Goal: Transaction & Acquisition: Purchase product/service

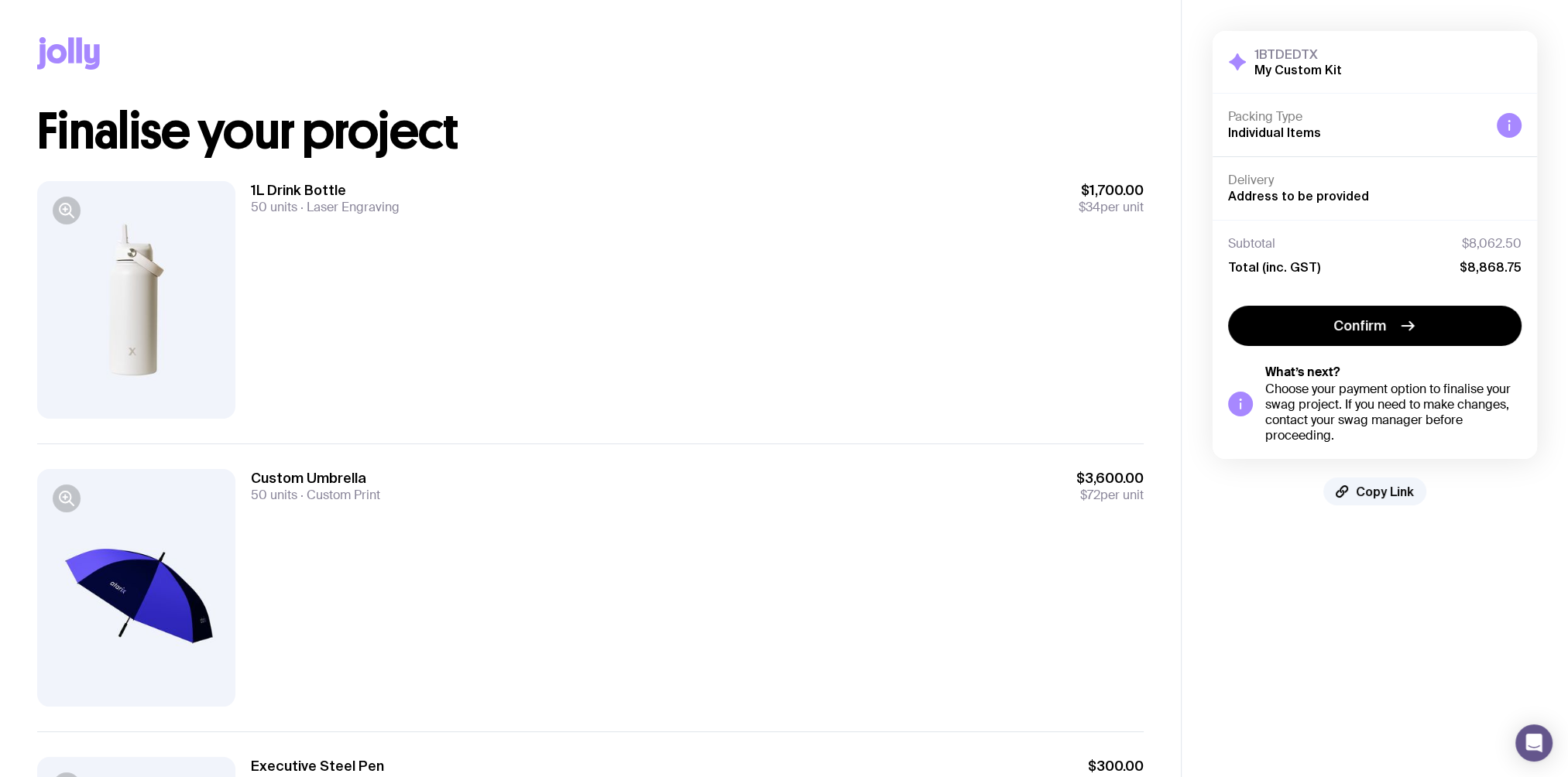
drag, startPoint x: 1083, startPoint y: 203, endPoint x: 1143, endPoint y: 214, distance: 61.0
drag, startPoint x: 1143, startPoint y: 214, endPoint x: 784, endPoint y: 256, distance: 361.4
click at [800, 254] on div "1L Drink Bottle 50 units Laser Engraving $1,700.00 $34 per unit" at bounding box center [697, 300] width 893 height 238
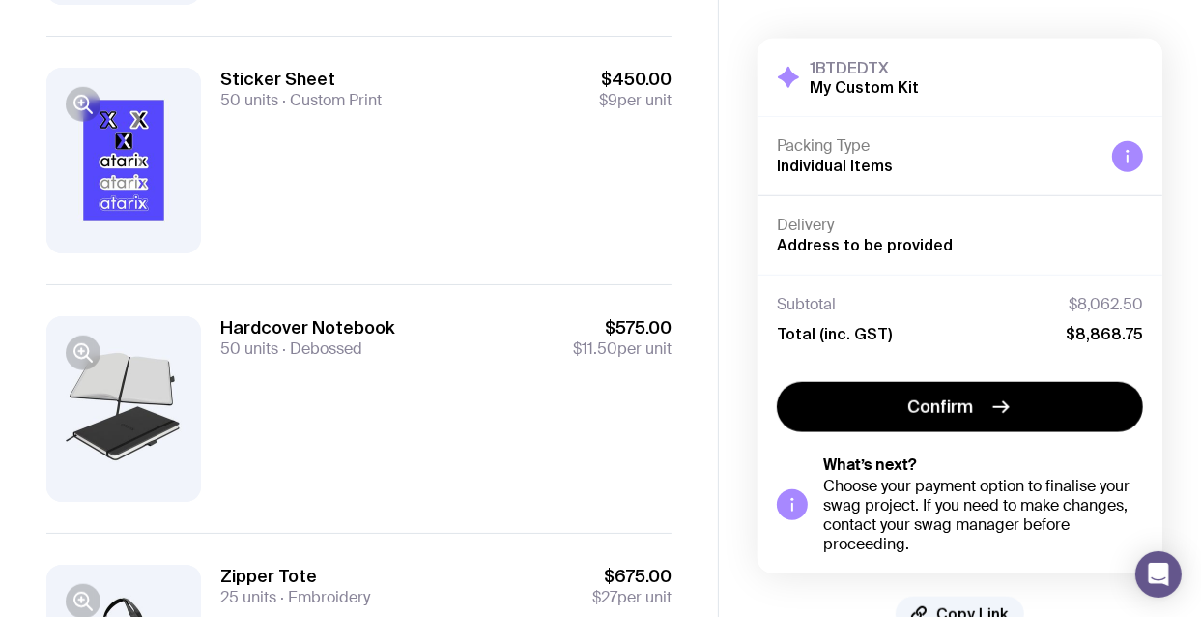
scroll to position [1232, 0]
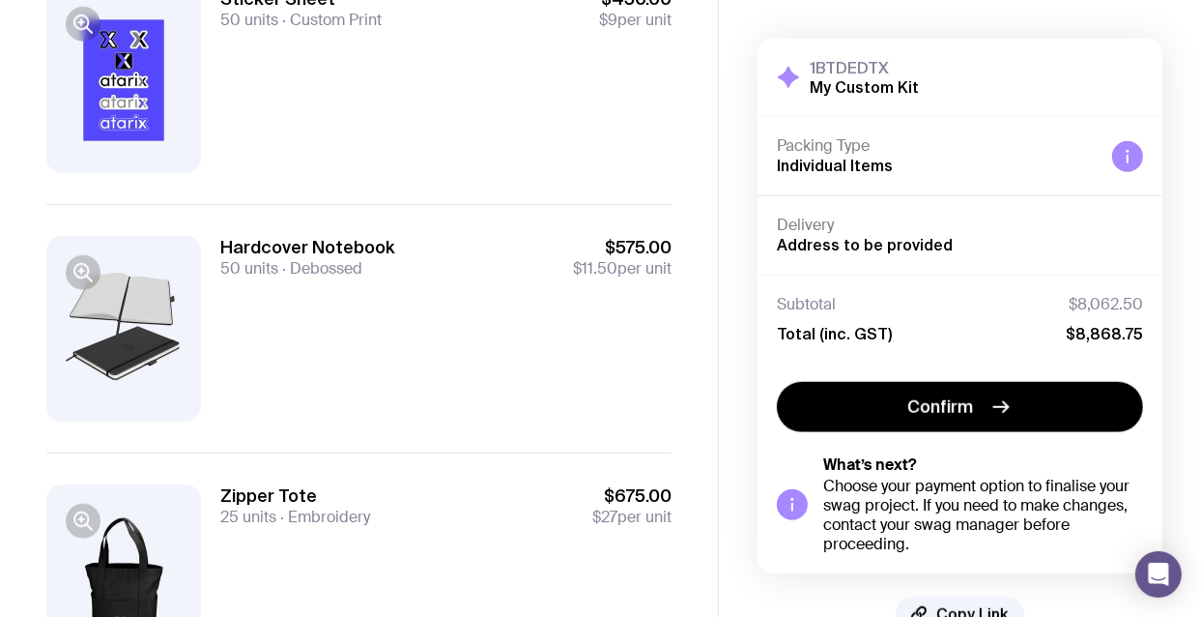
click at [161, 375] on div at bounding box center [123, 329] width 155 height 186
click at [111, 303] on div at bounding box center [123, 329] width 155 height 186
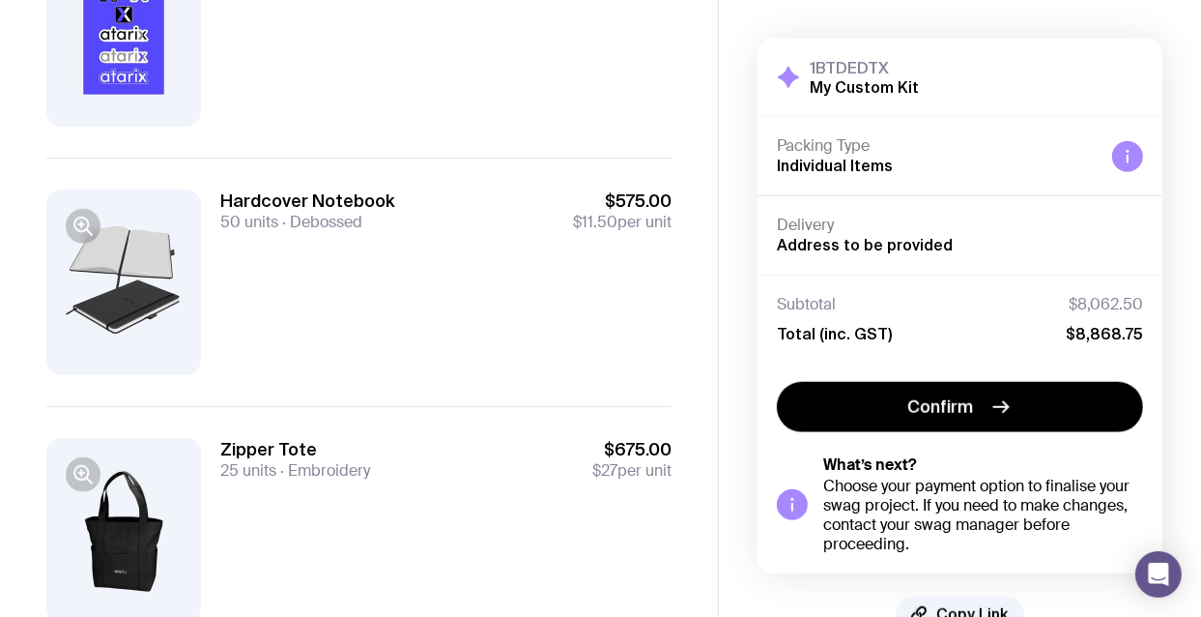
scroll to position [1354, 0]
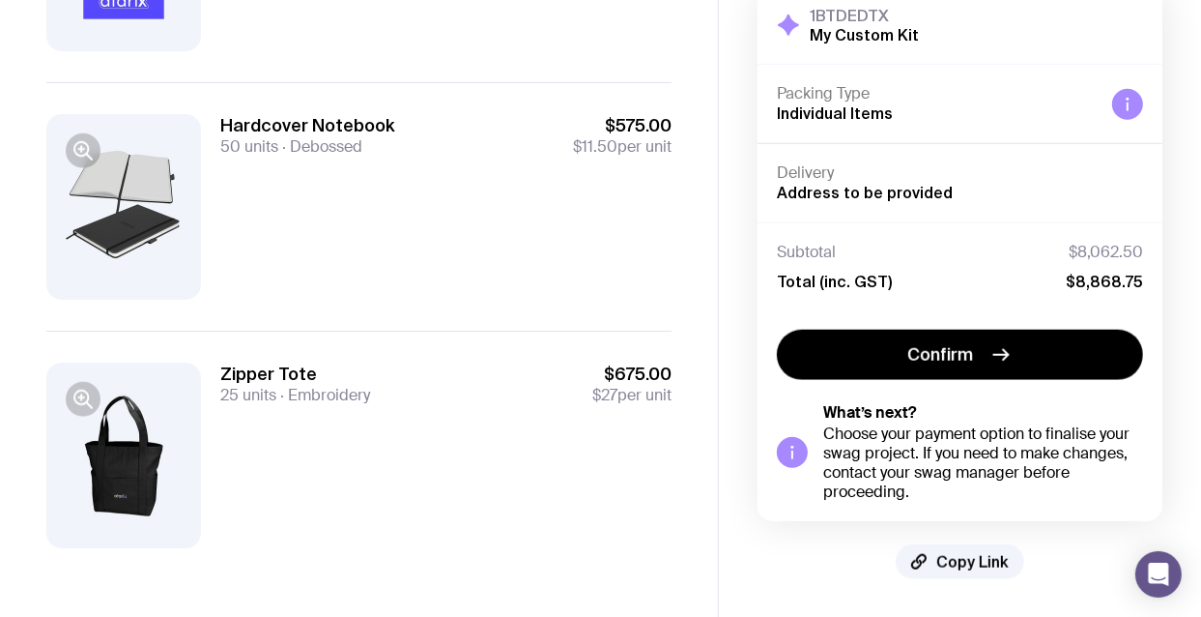
click at [528, 241] on div "Hardcover Notebook 50 units Debossed $575.00 $11.50 per unit" at bounding box center [445, 207] width 451 height 186
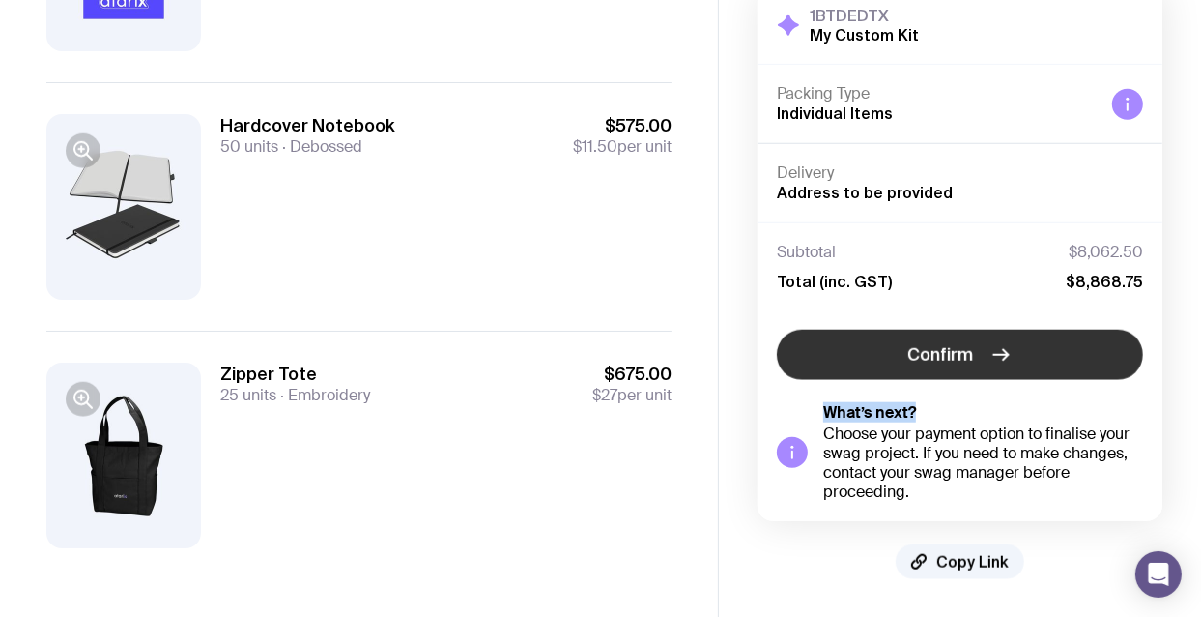
click at [1046, 377] on div "Confirm What’s next? Choose your payment option to finalise your swag project. …" at bounding box center [960, 416] width 366 height 172
drag, startPoint x: 1045, startPoint y: 376, endPoint x: 1017, endPoint y: 357, distance: 34.0
click at [1017, 357] on button "Confirm" at bounding box center [960, 355] width 366 height 50
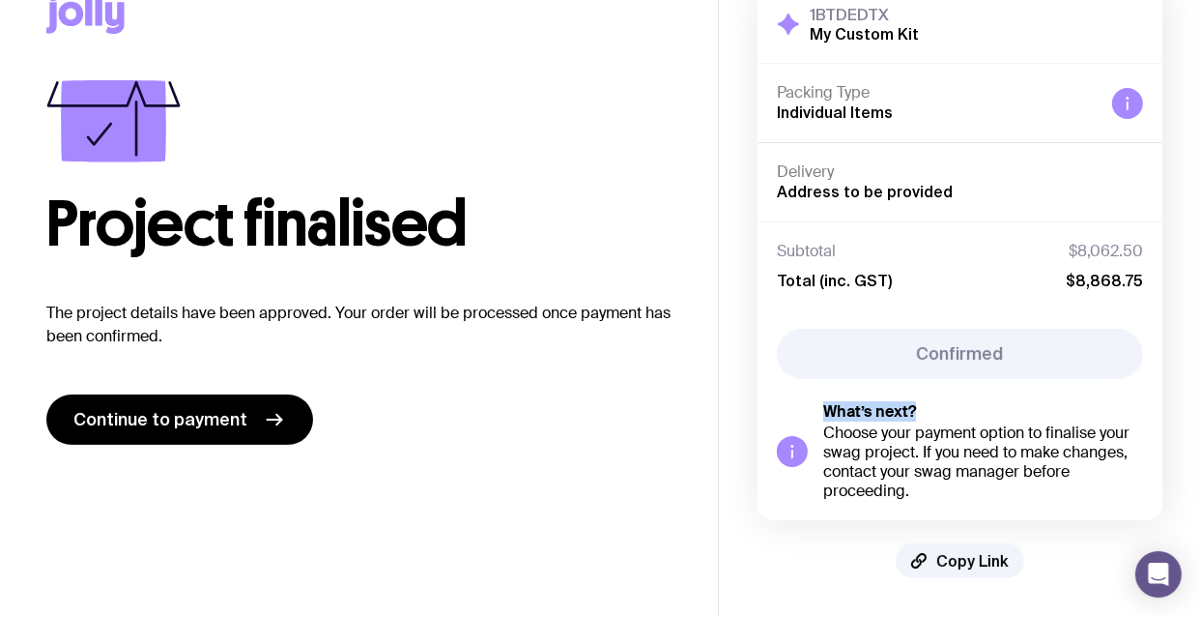
scroll to position [52, 0]
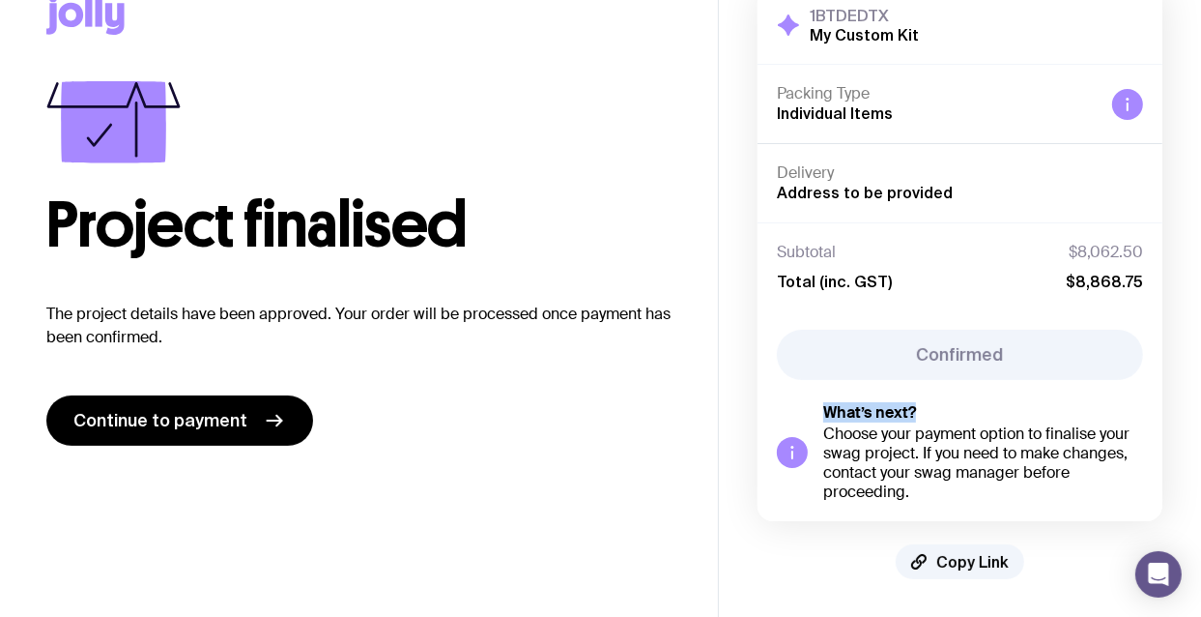
click at [168, 430] on span "Continue to payment" at bounding box center [160, 420] width 174 height 23
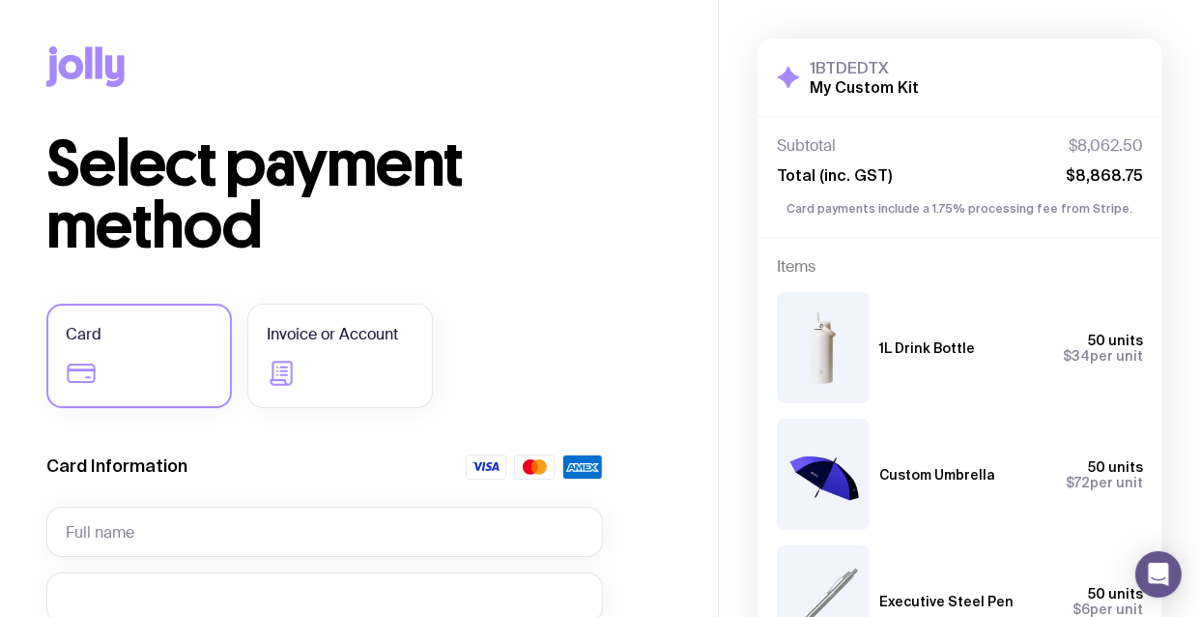
click at [145, 346] on label "Card" at bounding box center [139, 355] width 186 height 104
click at [0, 0] on input "Card" at bounding box center [0, 0] width 0 height 0
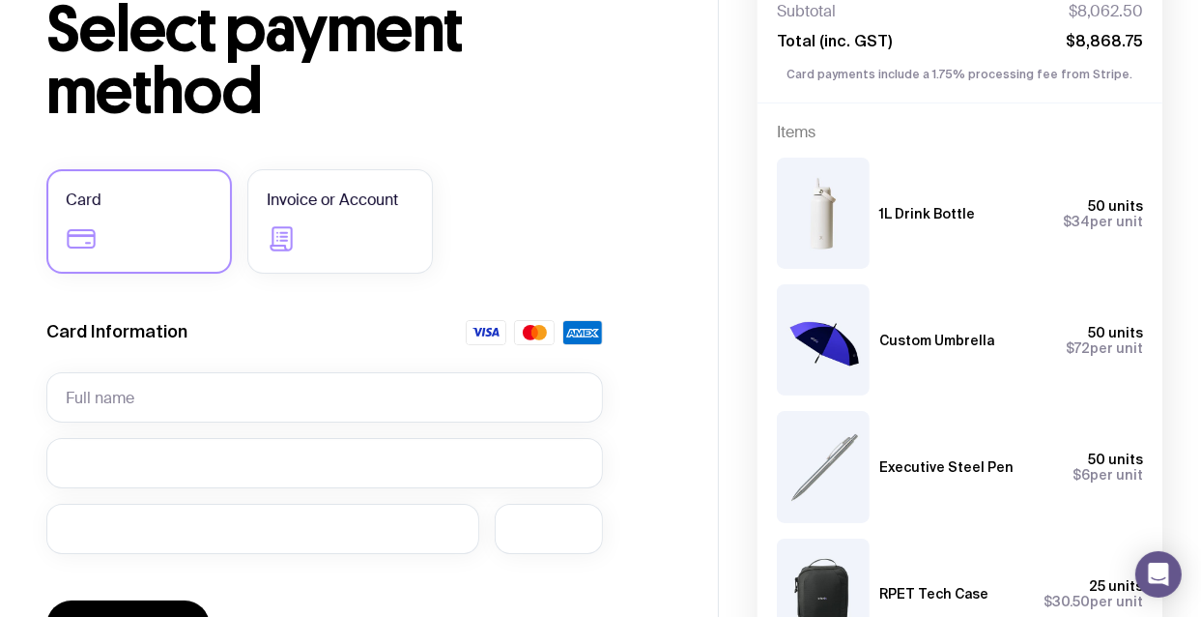
scroll to position [136, 0]
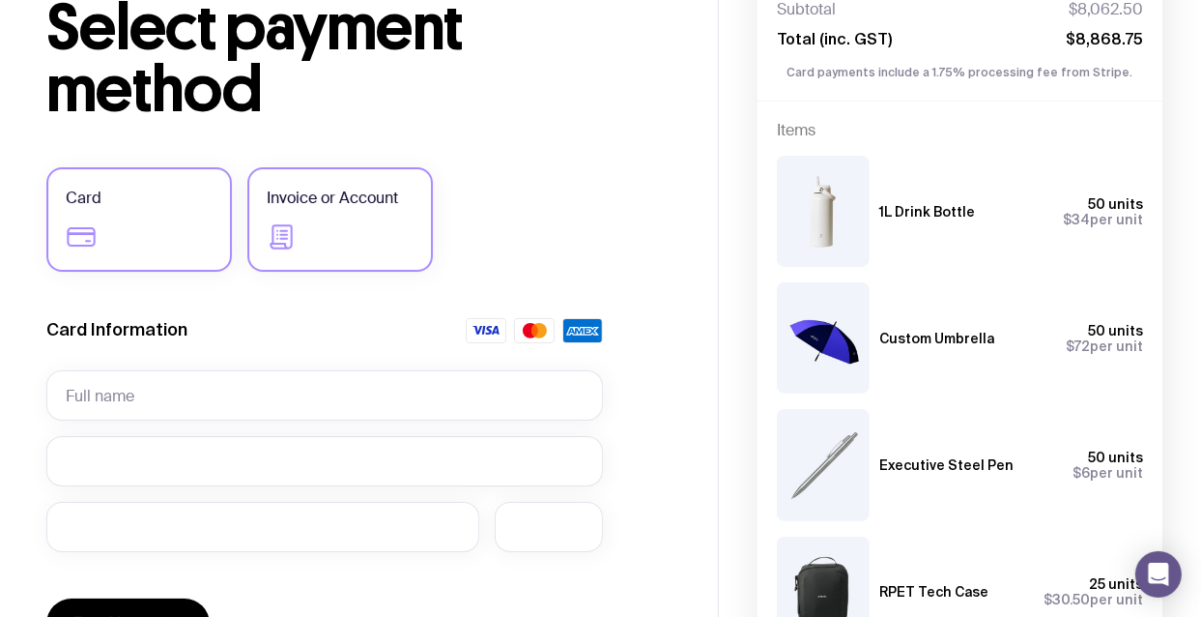
click at [382, 225] on label "Invoice or Account" at bounding box center [340, 219] width 186 height 104
click at [0, 0] on input "Invoice or Account" at bounding box center [0, 0] width 0 height 0
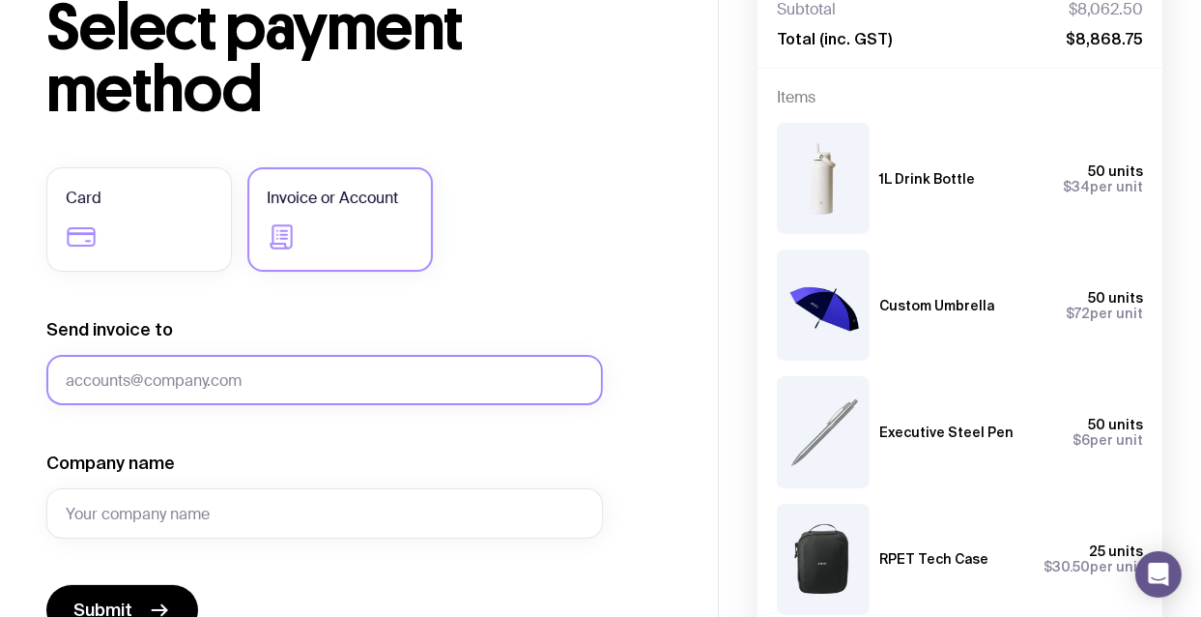
click at [280, 362] on input "Send invoice to" at bounding box center [324, 380] width 557 height 50
type input "s"
type input "A"
type input "[EMAIL_ADDRESS][DOMAIN_NAME]"
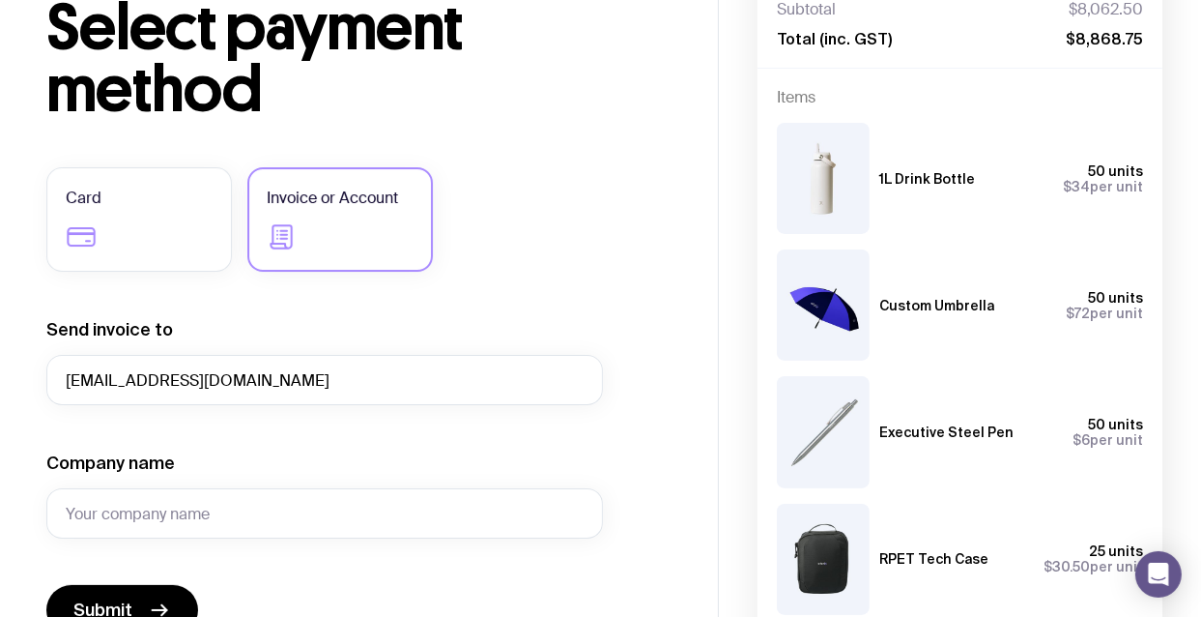
click at [569, 319] on div "Send invoice to [EMAIL_ADDRESS][DOMAIN_NAME]" at bounding box center [324, 361] width 557 height 87
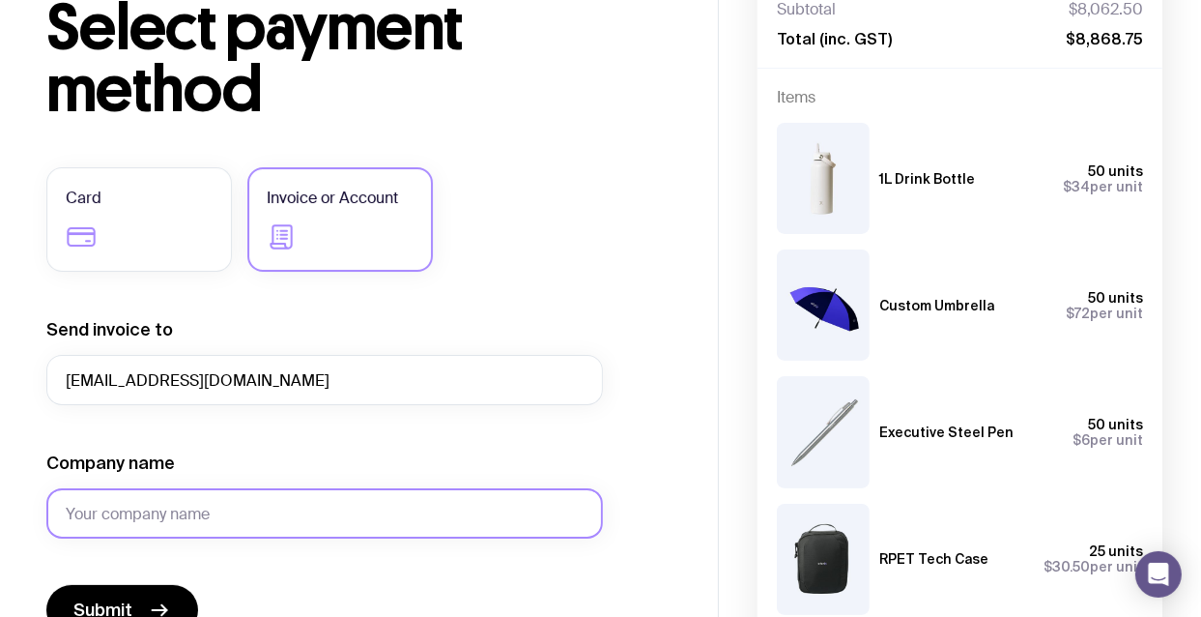
click at [315, 507] on input "Company name" at bounding box center [324, 513] width 557 height 50
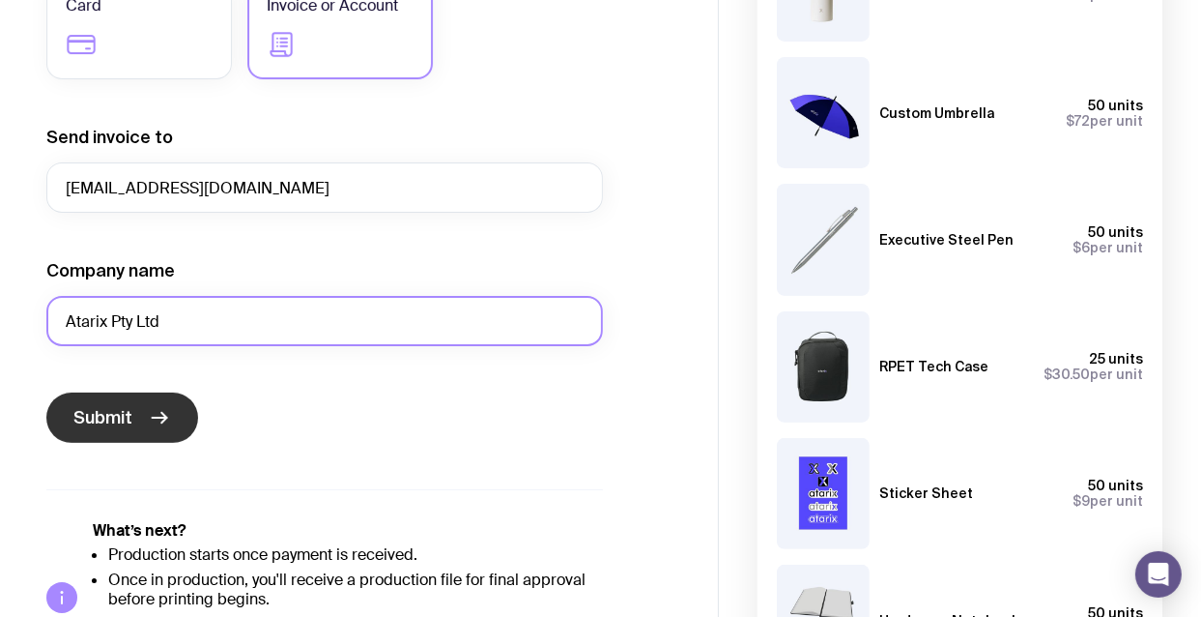
scroll to position [410, 0]
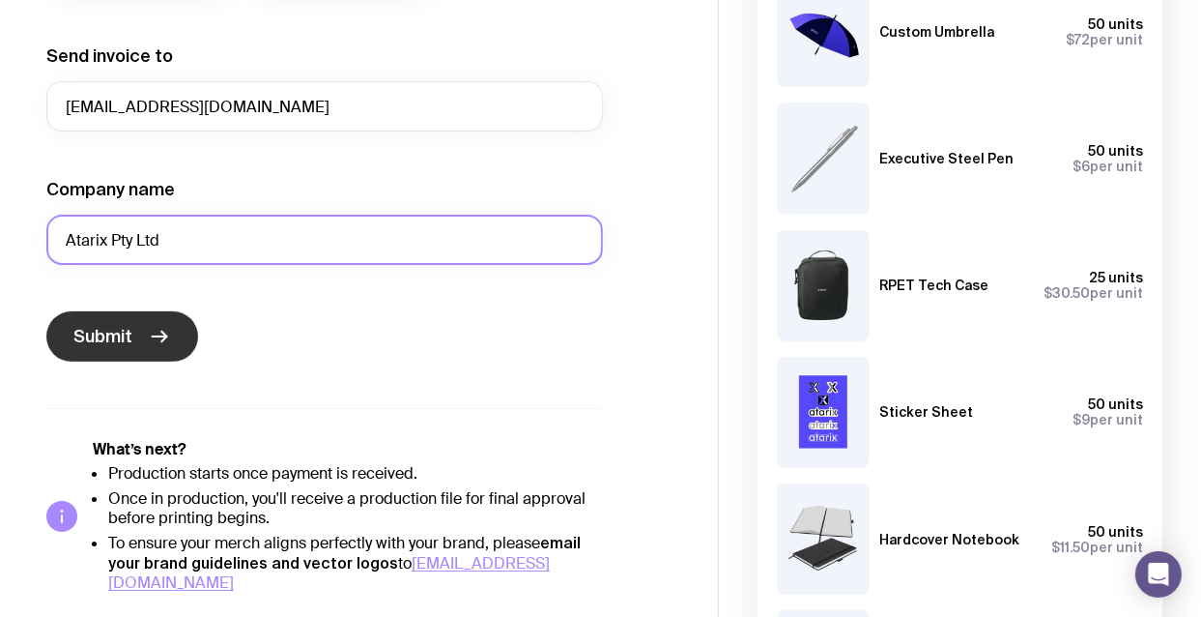
type input "Atarix Pty Ltd"
click at [130, 333] on span "Submit" at bounding box center [102, 336] width 59 height 23
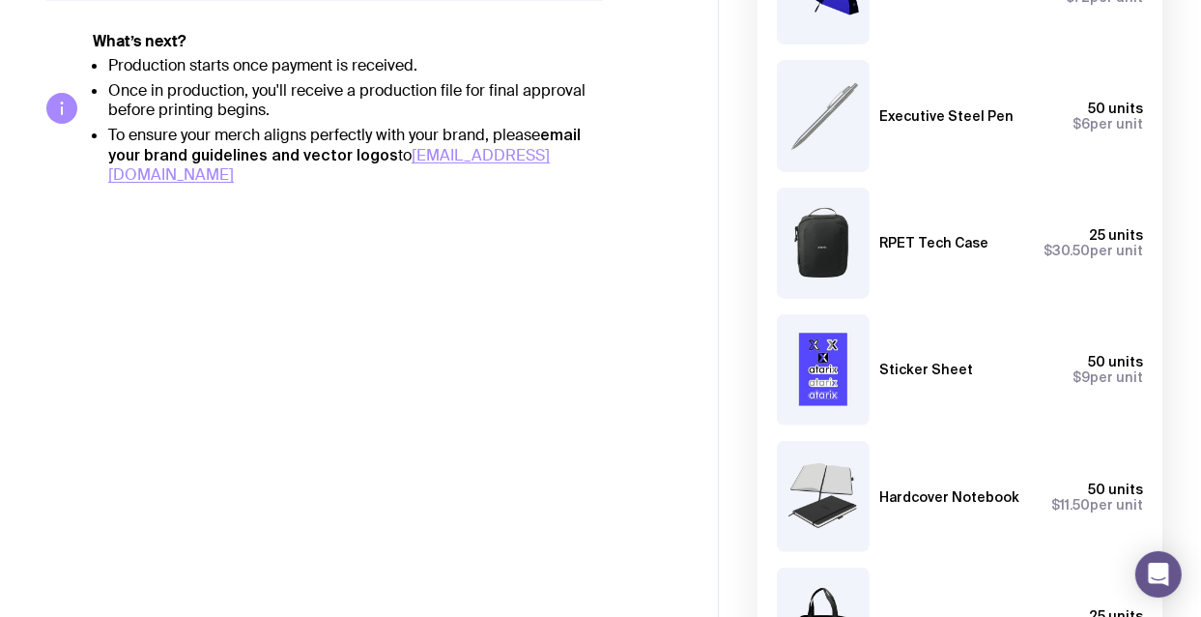
scroll to position [479, 0]
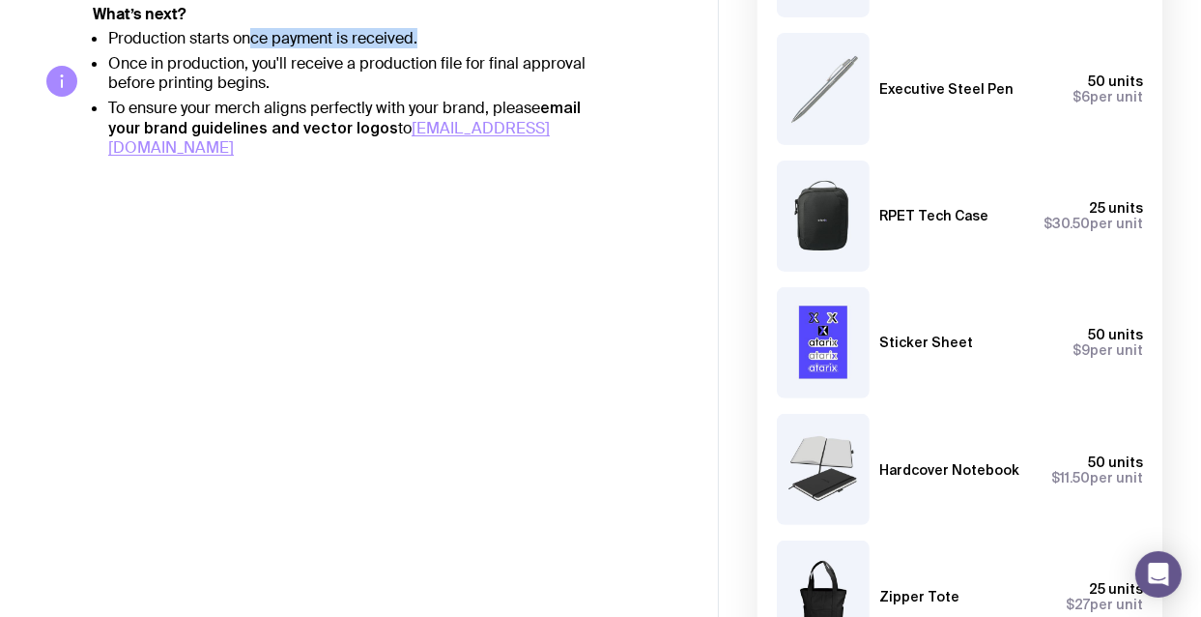
drag, startPoint x: 255, startPoint y: 43, endPoint x: 514, endPoint y: 43, distance: 259.0
click at [514, 43] on li "Production starts once payment is received." at bounding box center [355, 38] width 495 height 19
click at [135, 36] on li "Production starts once payment is received." at bounding box center [355, 38] width 495 height 19
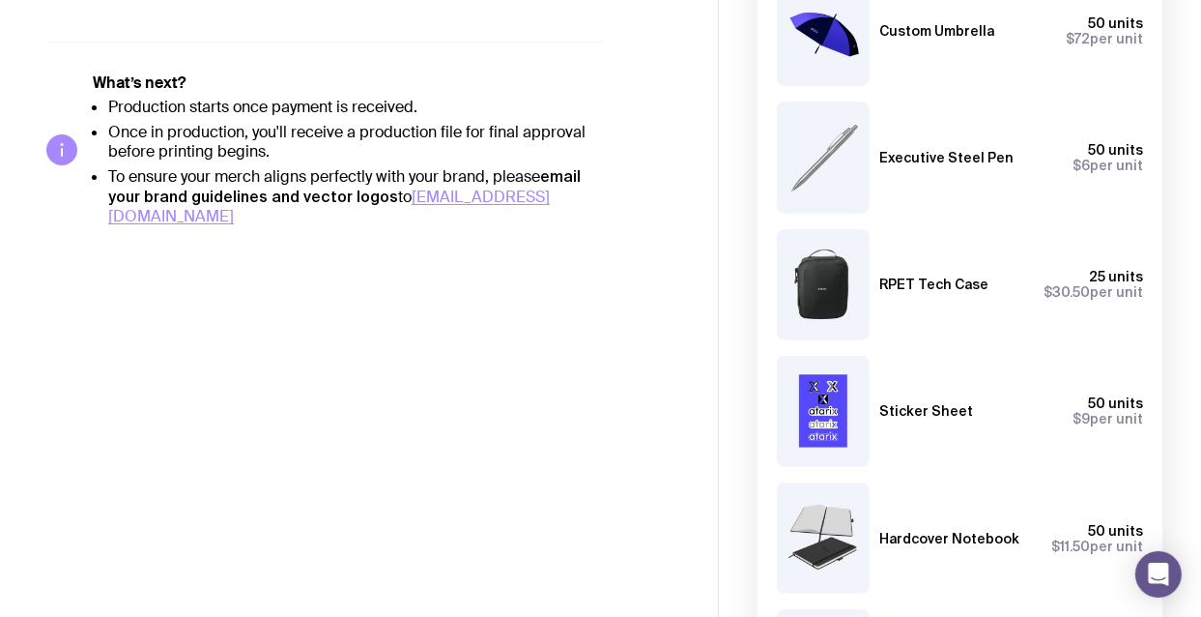
scroll to position [410, 0]
click at [390, 456] on main "Copy Link Invoice sent Please check your email for the invoice. Once payment is…" at bounding box center [359, 213] width 718 height 1247
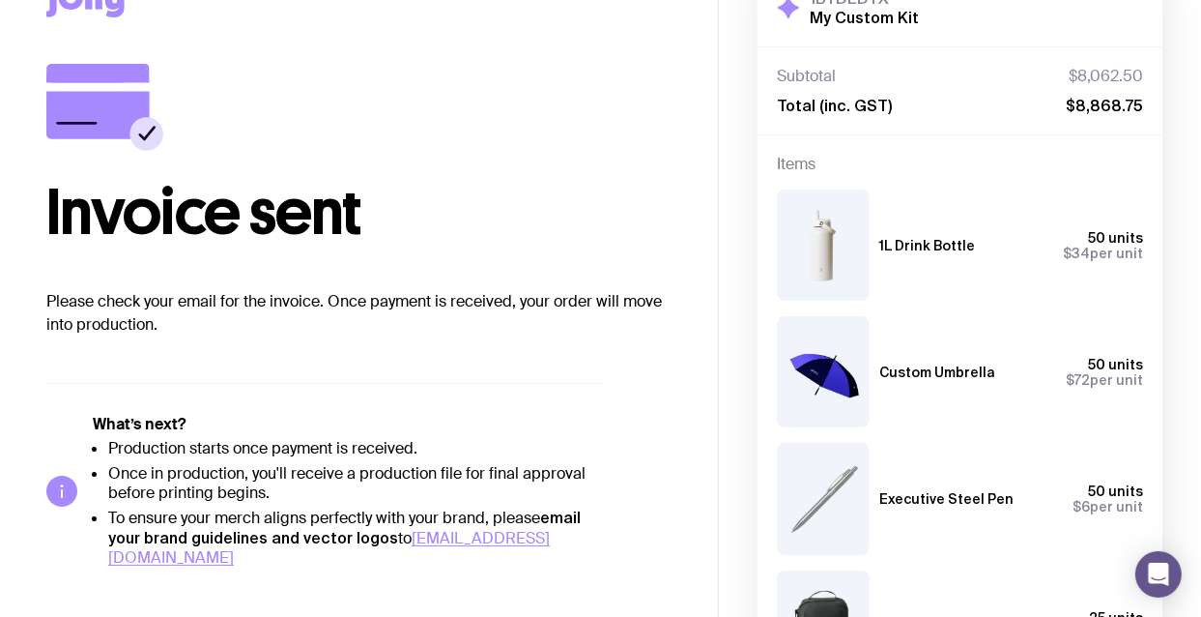
scroll to position [205, 0]
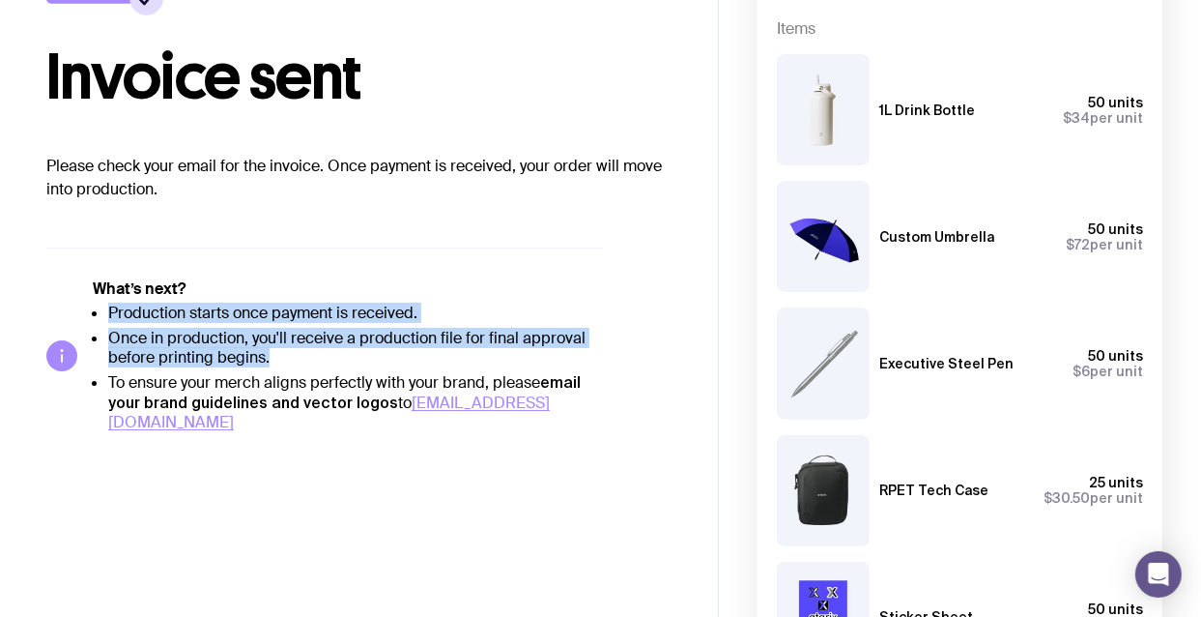
drag, startPoint x: 294, startPoint y: 351, endPoint x: 205, endPoint y: 233, distance: 147.7
click at [205, 233] on div "Invoice sent Please check your email for the invoice. Once payment is received,…" at bounding box center [358, 179] width 625 height 503
drag, startPoint x: 205, startPoint y: 233, endPoint x: 353, endPoint y: 276, distance: 154.1
click at [341, 268] on div "What’s next? Production starts once payment is received. Once in production, yo…" at bounding box center [324, 339] width 557 height 185
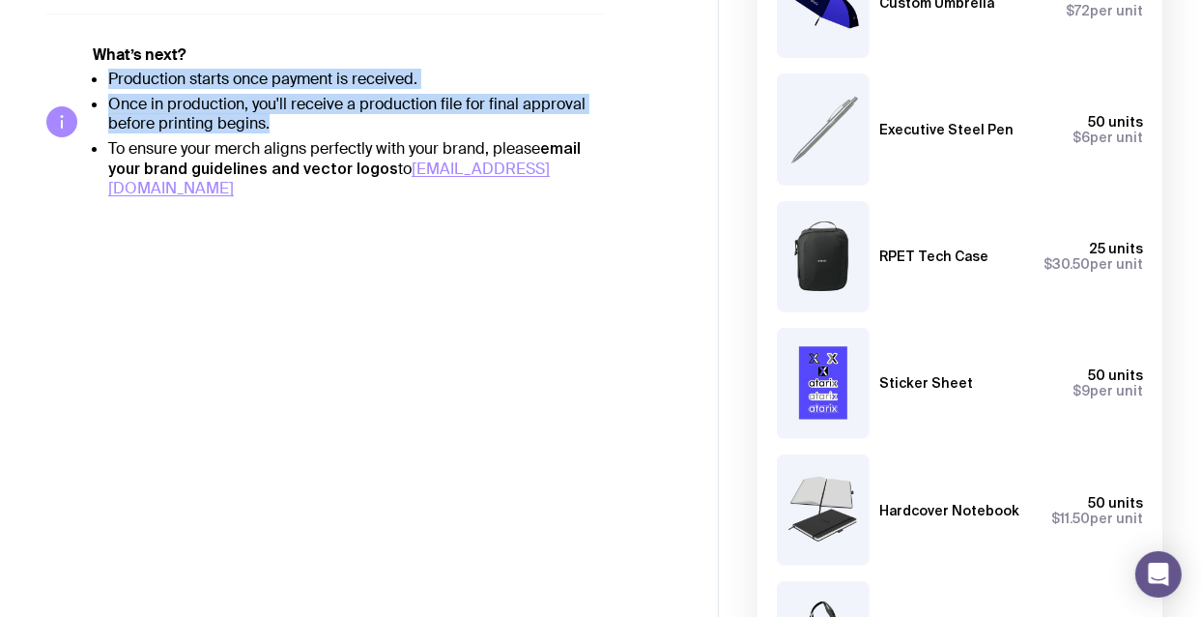
scroll to position [356, 0]
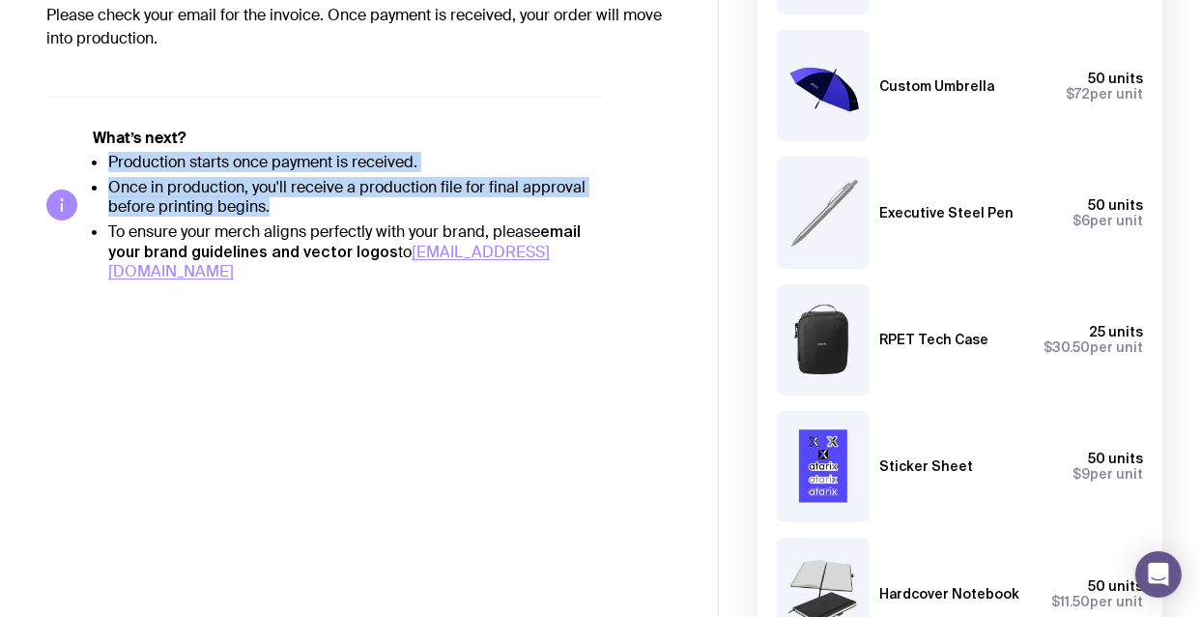
click at [263, 204] on li "Once in production, you'll receive a production file for final approval before …" at bounding box center [355, 197] width 495 height 39
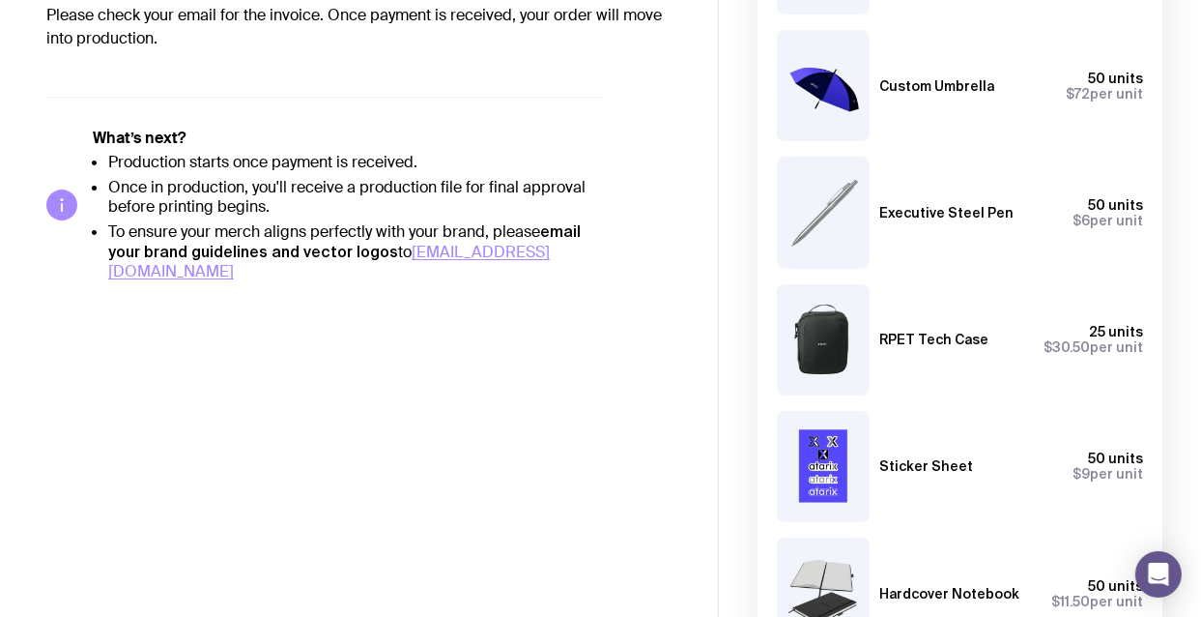
click at [233, 372] on main "Copy Link Invoice sent Please check your email for the invoice. Once payment is…" at bounding box center [359, 267] width 718 height 1247
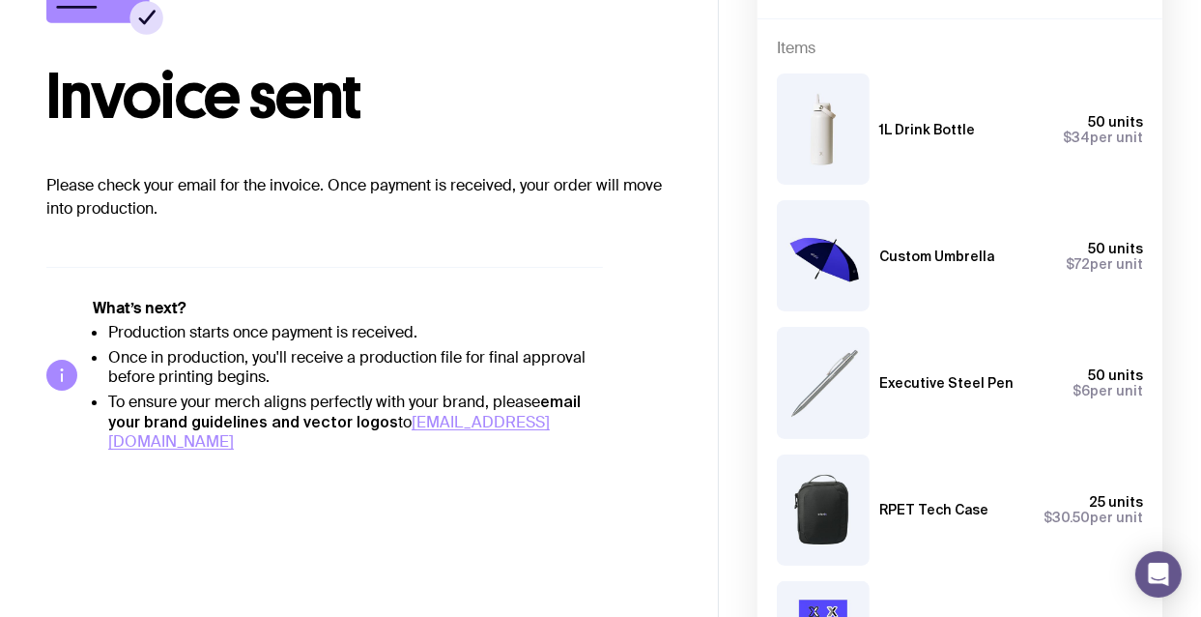
scroll to position [218, 0]
